Goal: Navigation & Orientation: Understand site structure

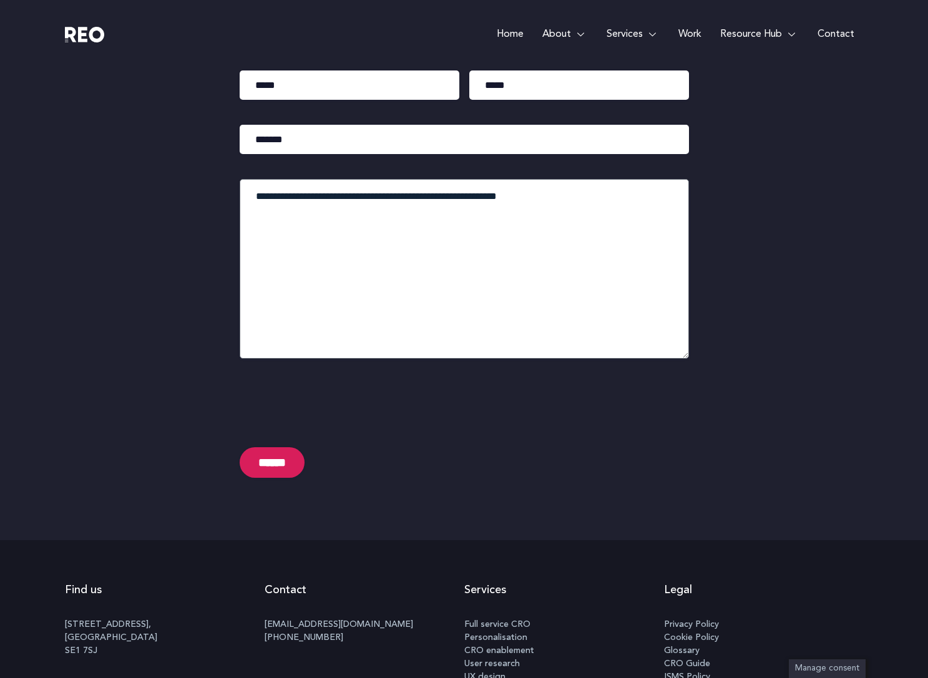
scroll to position [6208, 0]
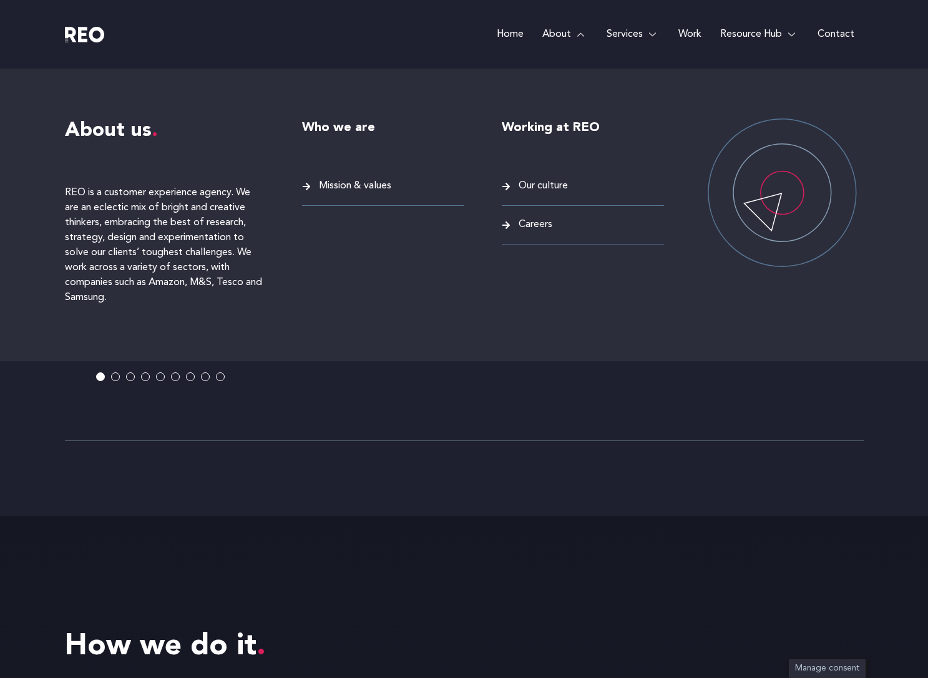
click at [564, 29] on link "About" at bounding box center [565, 34] width 64 height 69
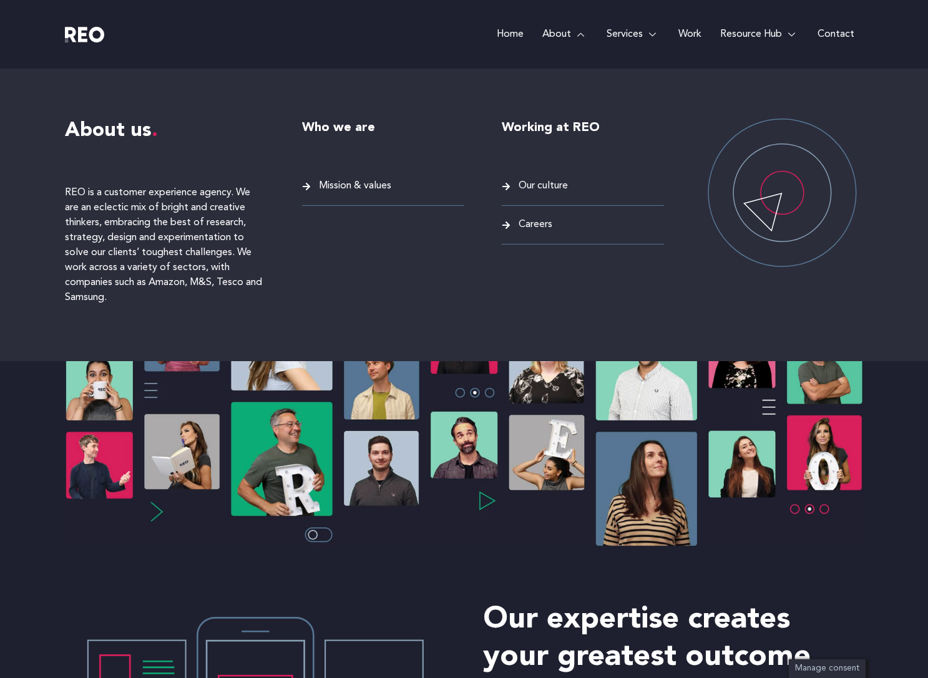
click at [527, 182] on span "Our culture" at bounding box center [541, 186] width 52 height 17
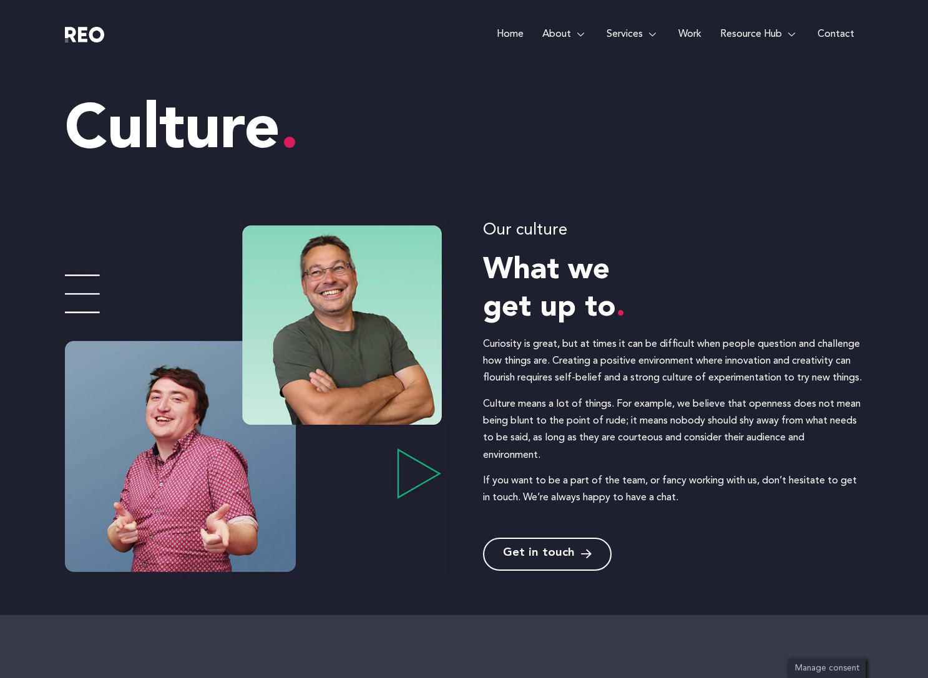
click at [698, 30] on link "Work" at bounding box center [690, 34] width 42 height 69
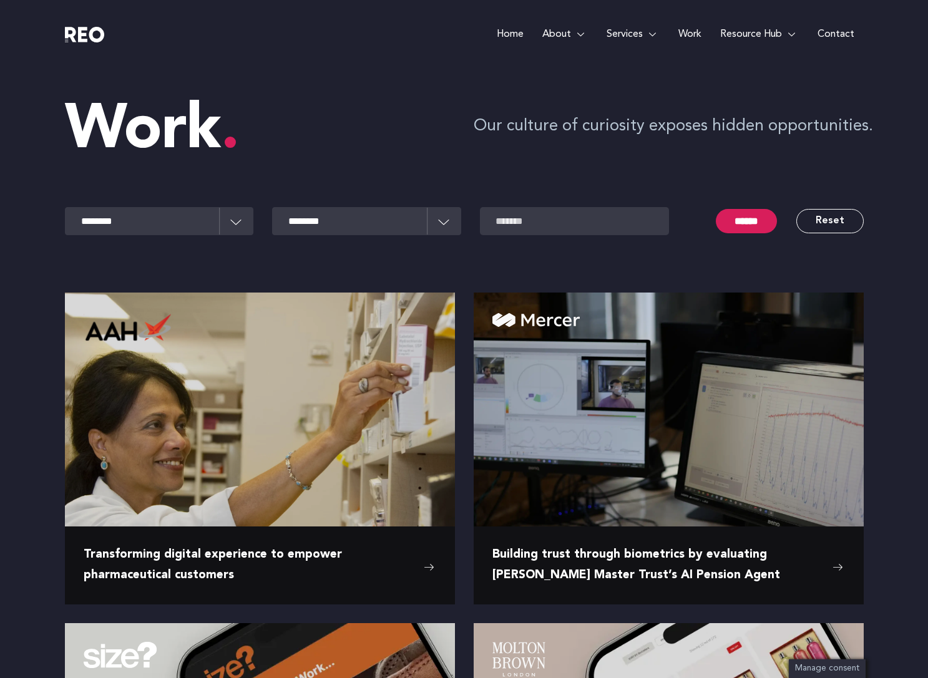
click at [328, 221] on select "**********" at bounding box center [366, 221] width 189 height 28
click at [681, 40] on link "Work" at bounding box center [690, 34] width 42 height 69
click at [735, 38] on link "Resource Hub" at bounding box center [759, 34] width 97 height 69
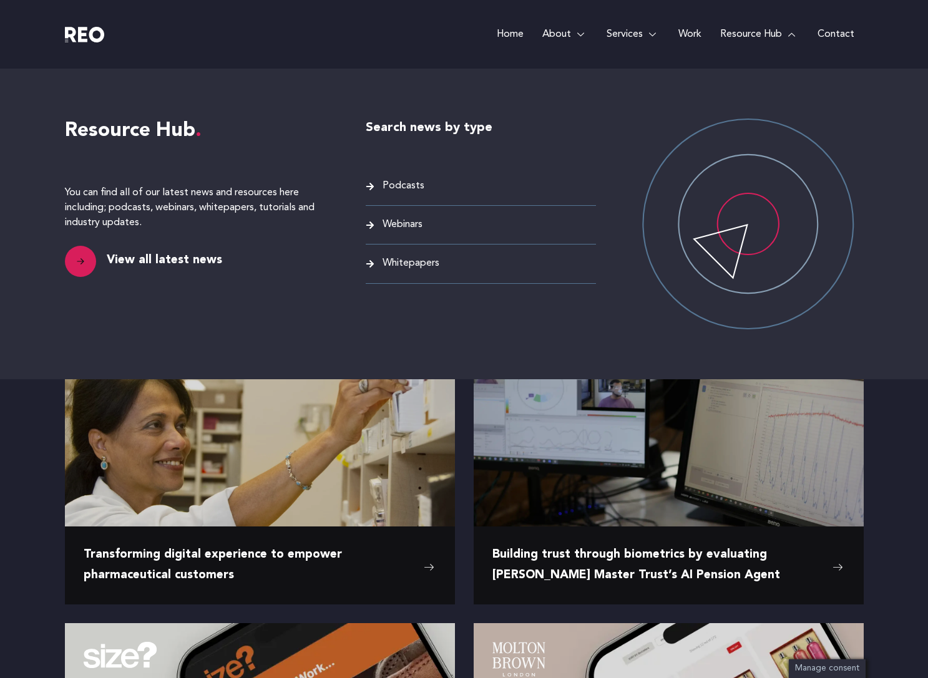
click at [737, 35] on link "Resource Hub" at bounding box center [759, 34] width 97 height 69
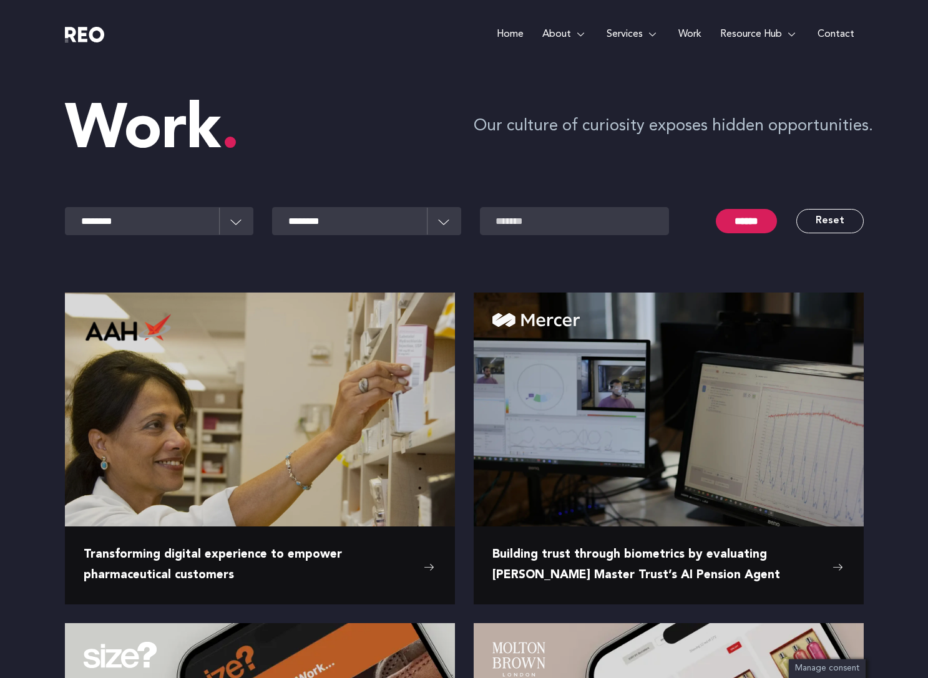
click at [271, 58] on div "Home About About us REO is a customer experience agency. We are an eclectic mix…" at bounding box center [564, 34] width 599 height 69
